Goal: Information Seeking & Learning: Learn about a topic

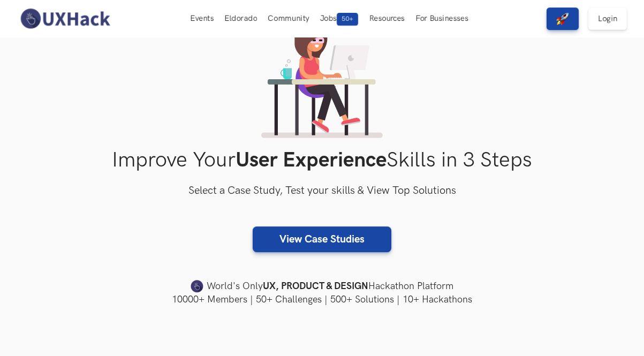
scroll to position [298, 0]
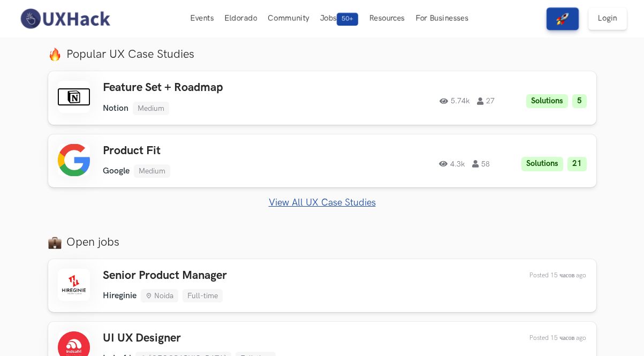
scroll to position [559, 0]
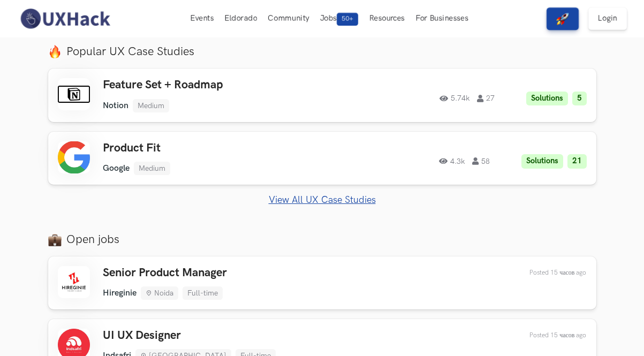
click at [304, 198] on link "View All UX Case Studies" at bounding box center [322, 199] width 549 height 11
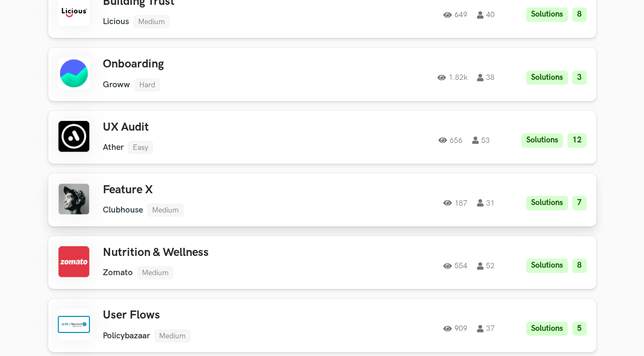
scroll to position [1045, 0]
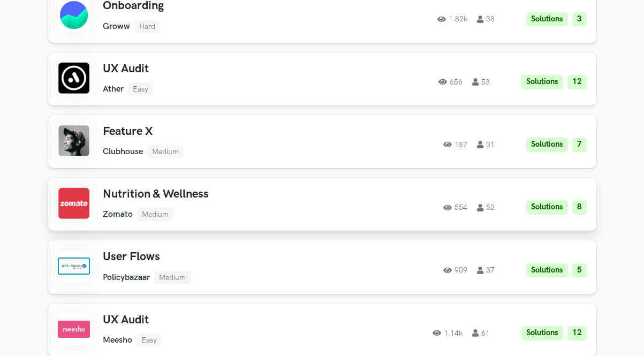
click at [163, 195] on h3 "Nutrition & Wellness" at bounding box center [221, 194] width 236 height 14
